Goal: Find contact information: Find contact information

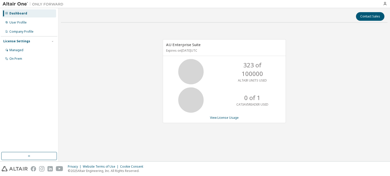
click at [197, 65] on icon at bounding box center [190, 71] width 13 height 13
click at [32, 25] on div "User Profile" at bounding box center [29, 23] width 54 height 8
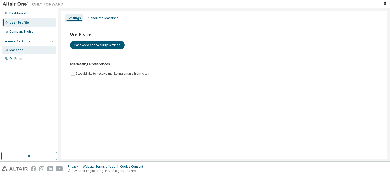
click at [36, 48] on div "Managed" at bounding box center [29, 50] width 54 height 8
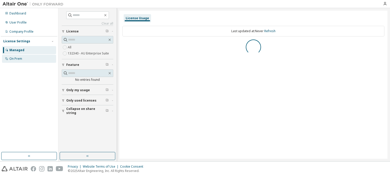
click at [33, 58] on div "On Prem" at bounding box center [29, 59] width 54 height 8
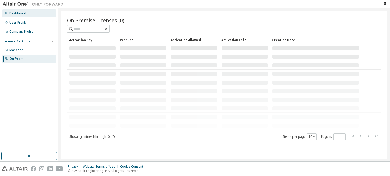
click at [37, 14] on div "Dashboard" at bounding box center [29, 13] width 54 height 8
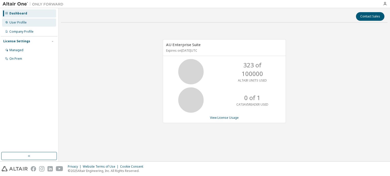
click at [25, 23] on div "User Profile" at bounding box center [17, 23] width 17 height 4
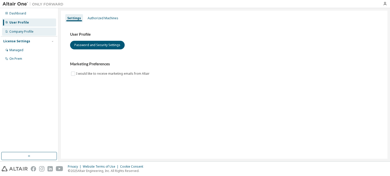
click at [19, 28] on div "Company Profile" at bounding box center [29, 32] width 54 height 8
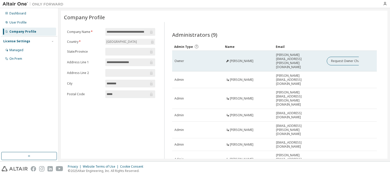
click at [288, 58] on span "[PERSON_NAME][EMAIL_ADDRESS][PERSON_NAME][DOMAIN_NAME]" at bounding box center [299, 61] width 46 height 16
drag, startPoint x: 273, startPoint y: 56, endPoint x: 325, endPoint y: 57, distance: 51.5
click at [325, 57] on tr "Owner [PERSON_NAME] [PERSON_NAME][EMAIL_ADDRESS][PERSON_NAME][DOMAIN_NAME] Requ…" at bounding box center [274, 61] width 204 height 21
copy td "[PERSON_NAME][EMAIL_ADDRESS][PERSON_NAME][DOMAIN_NAME]"
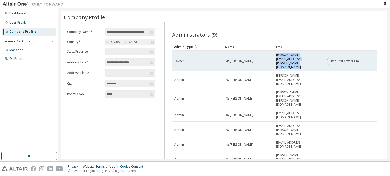
copy td "[PERSON_NAME][EMAIL_ADDRESS][PERSON_NAME][DOMAIN_NAME]"
